Goal: Ask a question

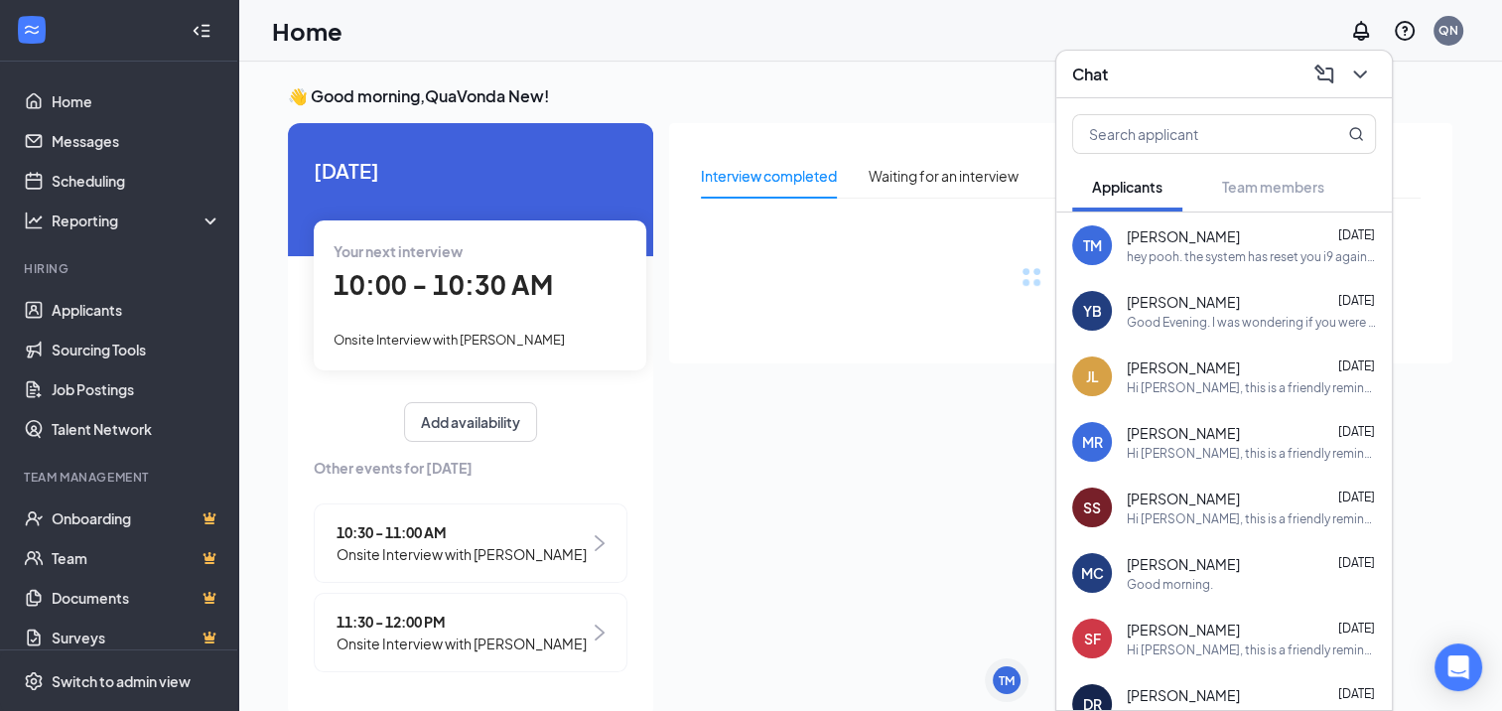
click at [1012, 681] on div "TM" at bounding box center [1007, 680] width 16 height 17
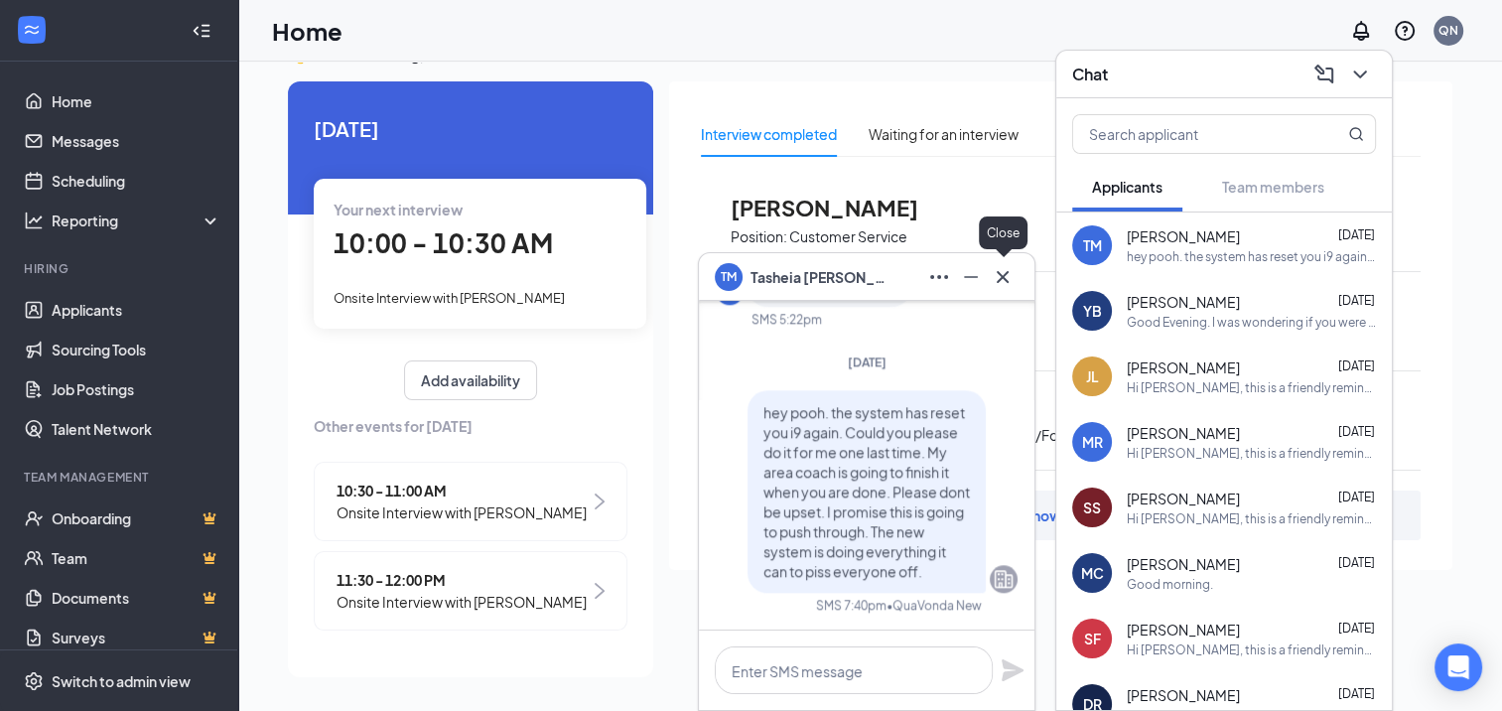
click at [1011, 278] on icon "Cross" at bounding box center [1003, 277] width 24 height 24
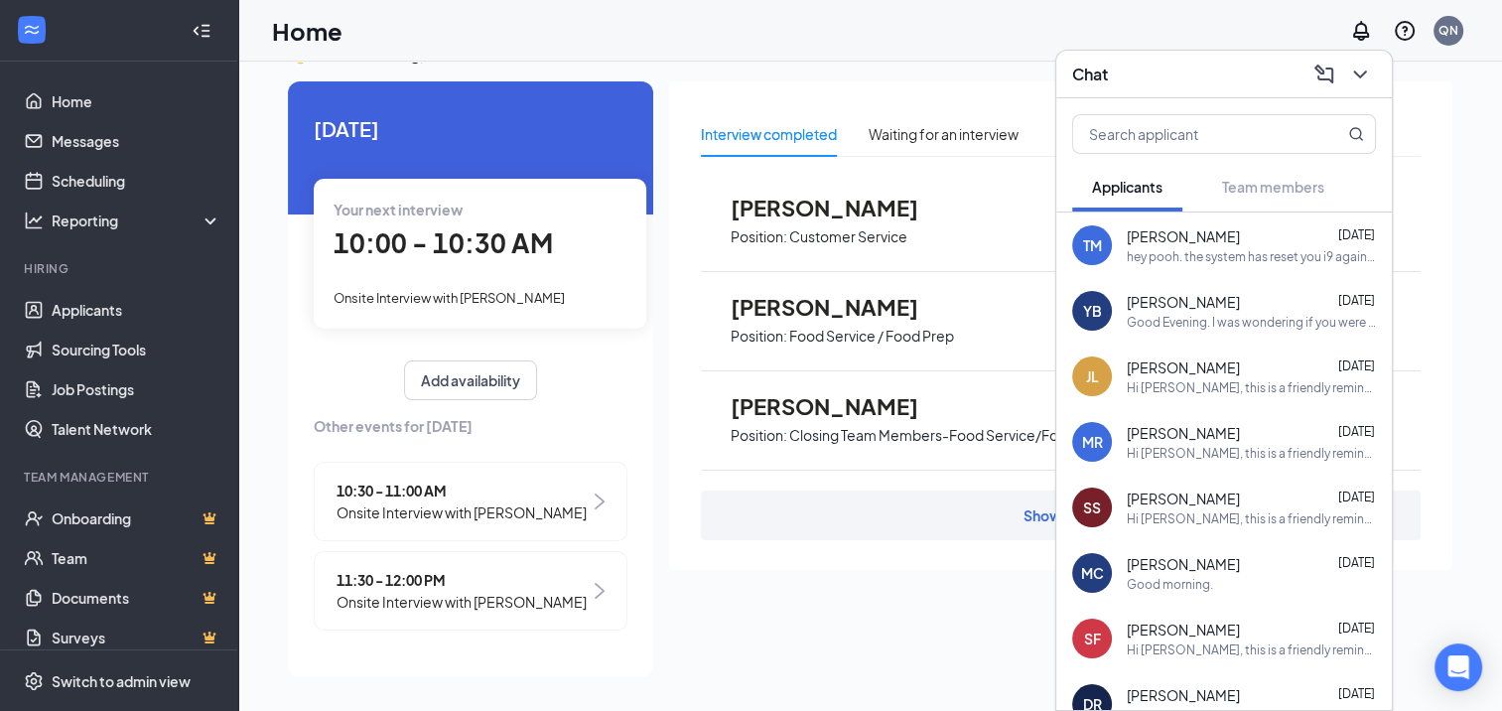
click at [1370, 76] on icon "ChevronDown" at bounding box center [1360, 75] width 24 height 24
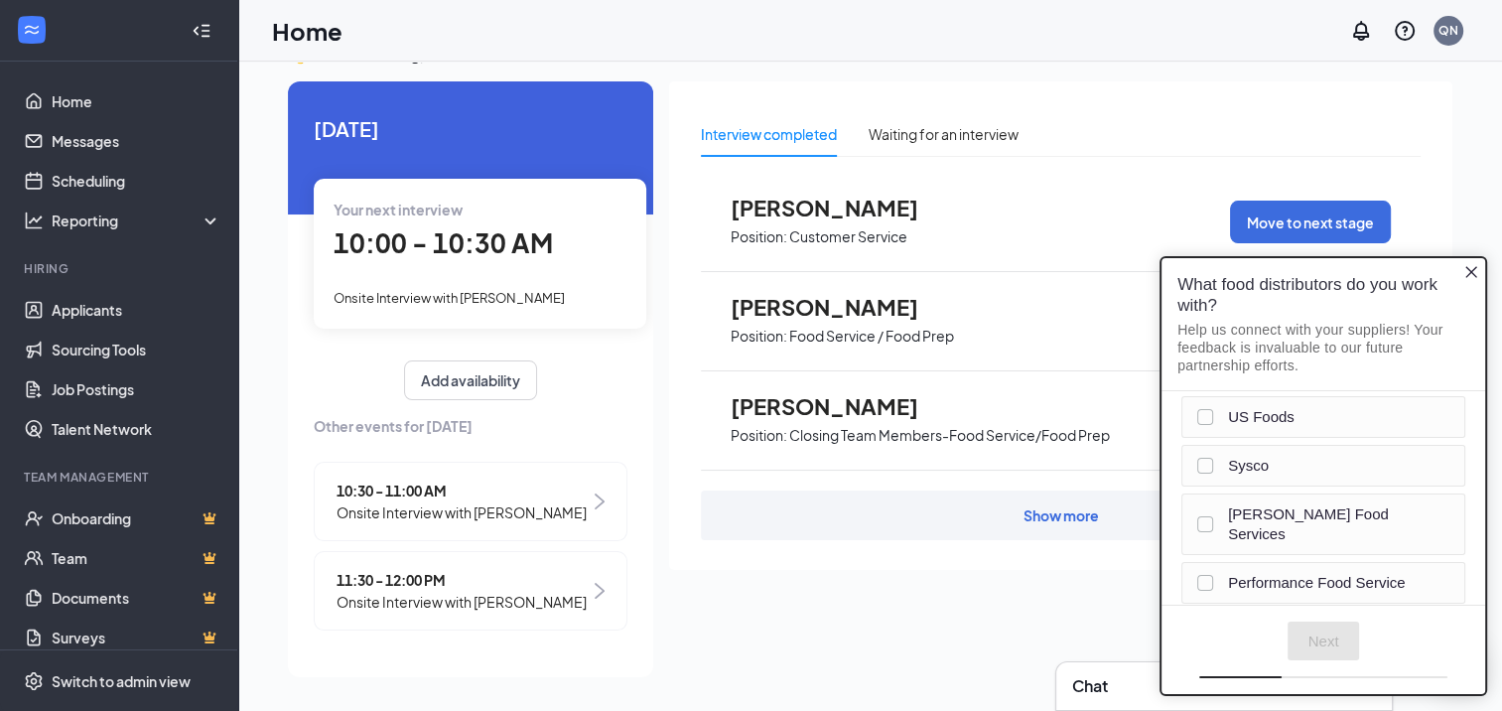
click at [1462, 264] on div "What food distributors do you work with? Help us connect with your suppliers! Y…" at bounding box center [1324, 324] width 324 height 133
click at [1462, 272] on div "What food distributors do you work with? Help us connect with your suppliers! Y…" at bounding box center [1324, 324] width 324 height 133
click at [1466, 277] on icon "Close button" at bounding box center [1471, 272] width 16 height 16
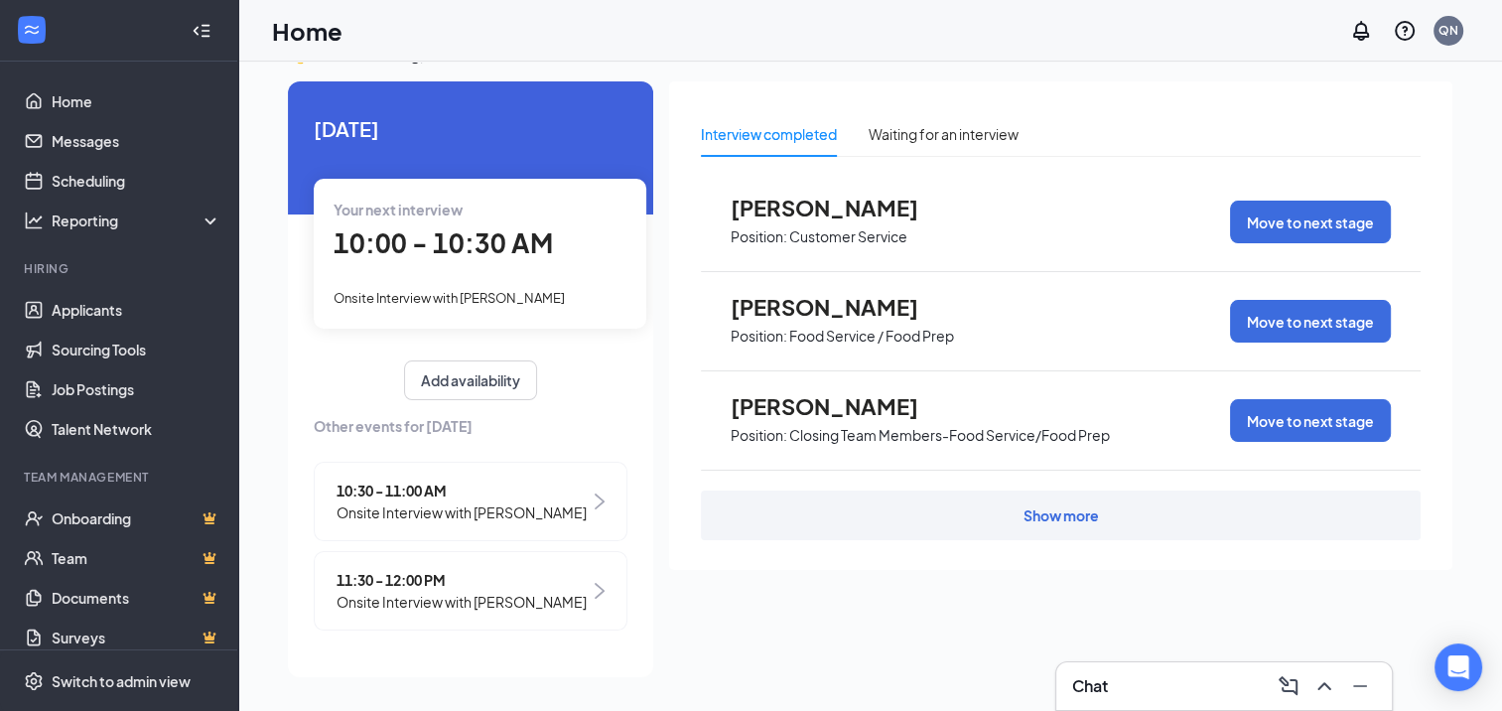
click at [1474, 267] on icon "Close button" at bounding box center [1471, 272] width 12 height 12
click at [1208, 684] on div "Chat" at bounding box center [1224, 686] width 304 height 32
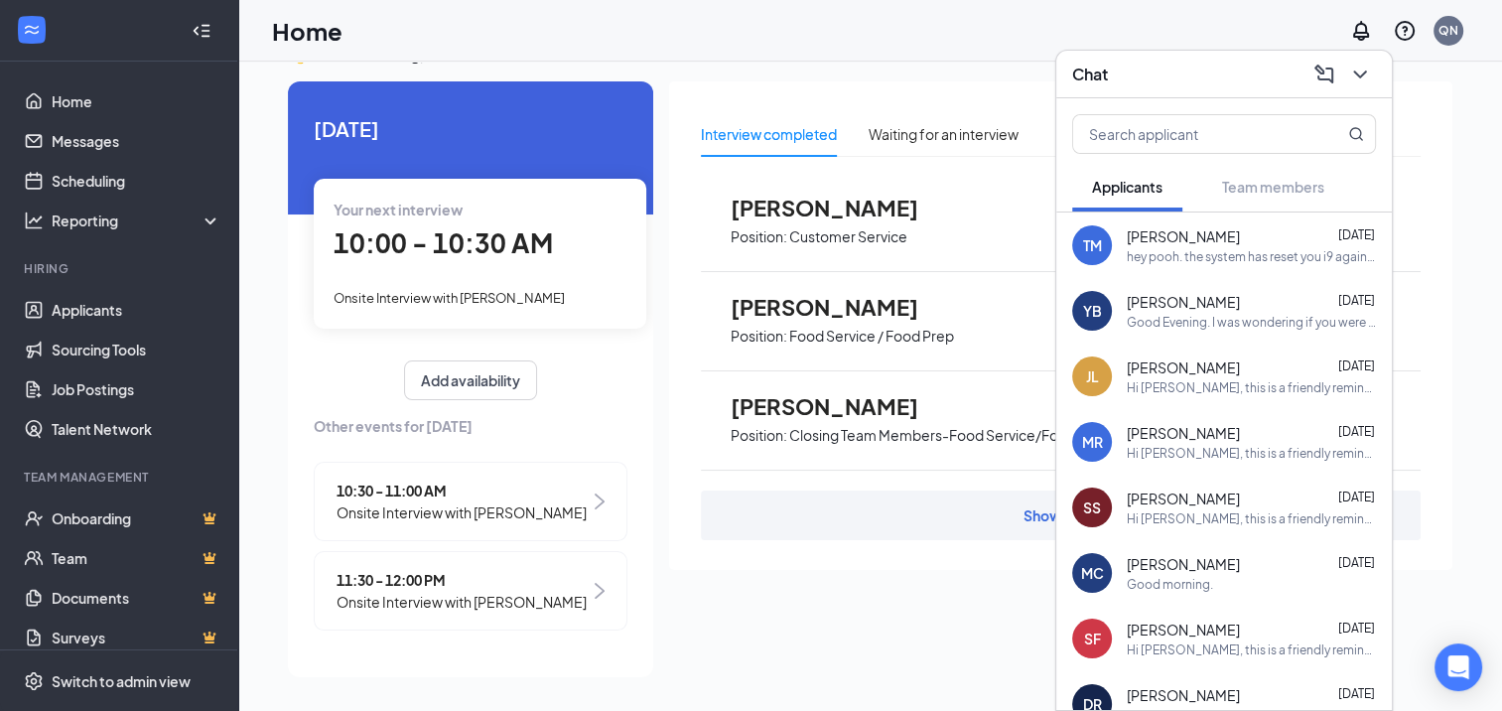
click at [1208, 68] on div "Chat" at bounding box center [1224, 74] width 304 height 31
